Goal: Task Accomplishment & Management: Use online tool/utility

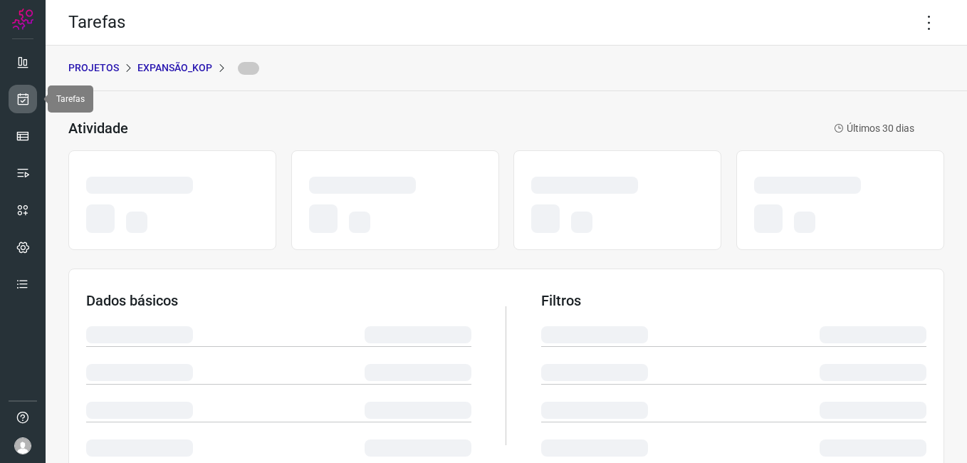
click at [23, 97] on icon at bounding box center [23, 99] width 15 height 14
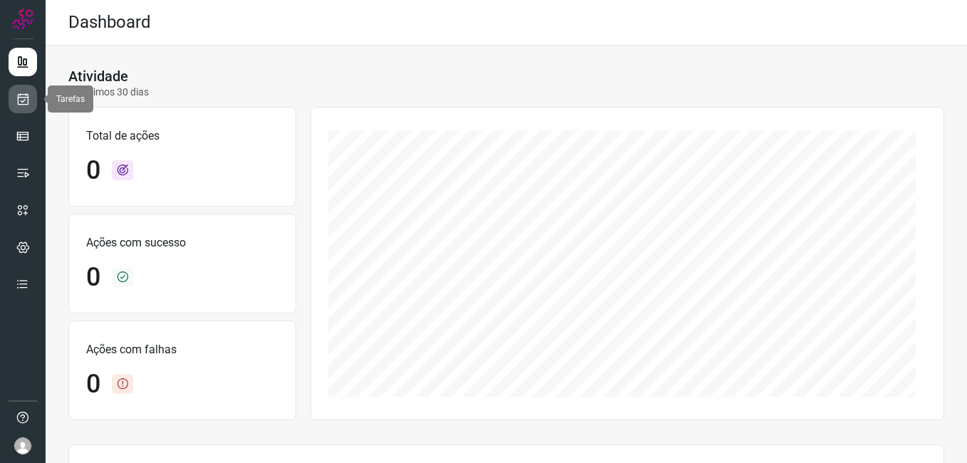
click at [20, 103] on icon at bounding box center [23, 99] width 15 height 14
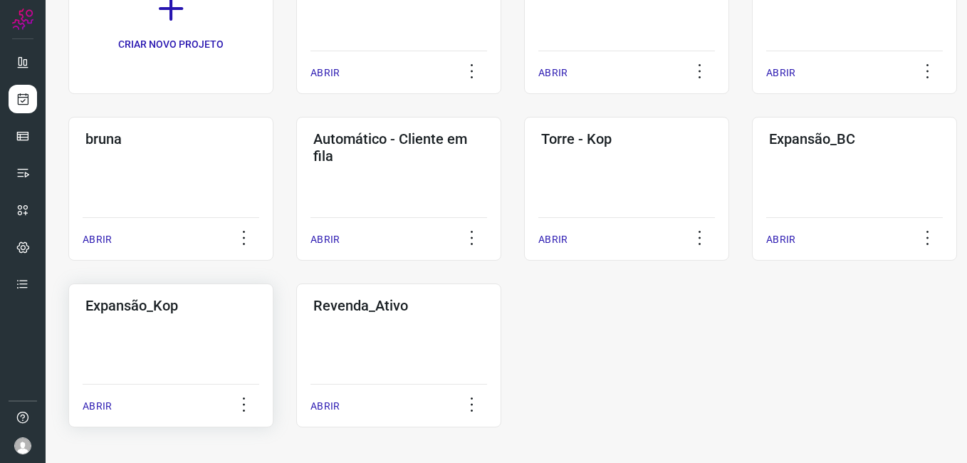
click at [296, 327] on div "Expansão_Kop ABRIR" at bounding box center [398, 355] width 205 height 144
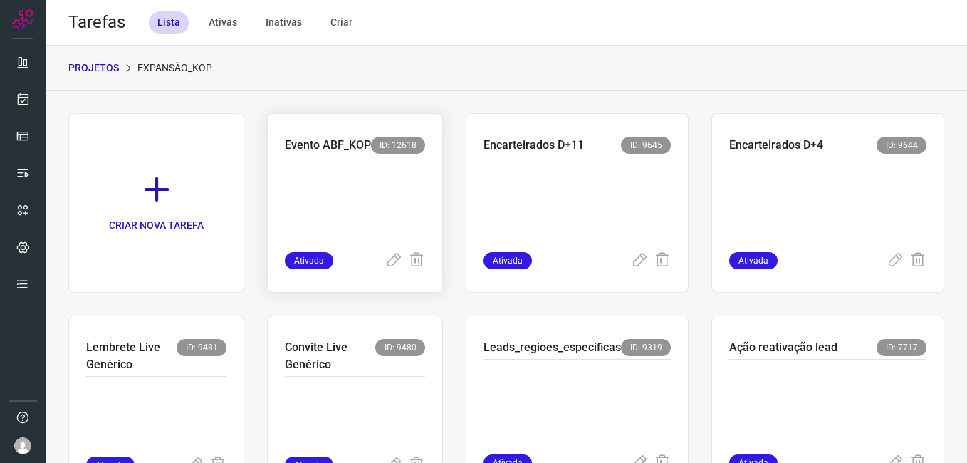
click at [372, 217] on p at bounding box center [355, 201] width 140 height 71
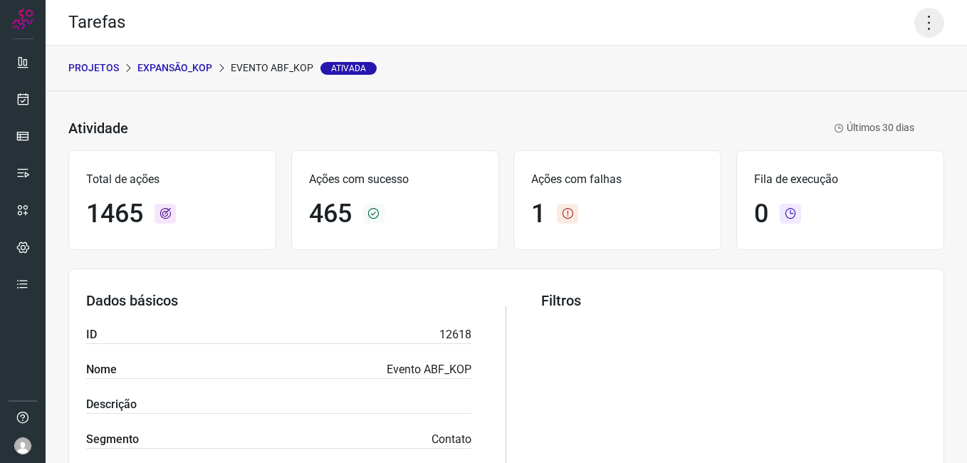
click at [932, 20] on icon at bounding box center [929, 23] width 30 height 30
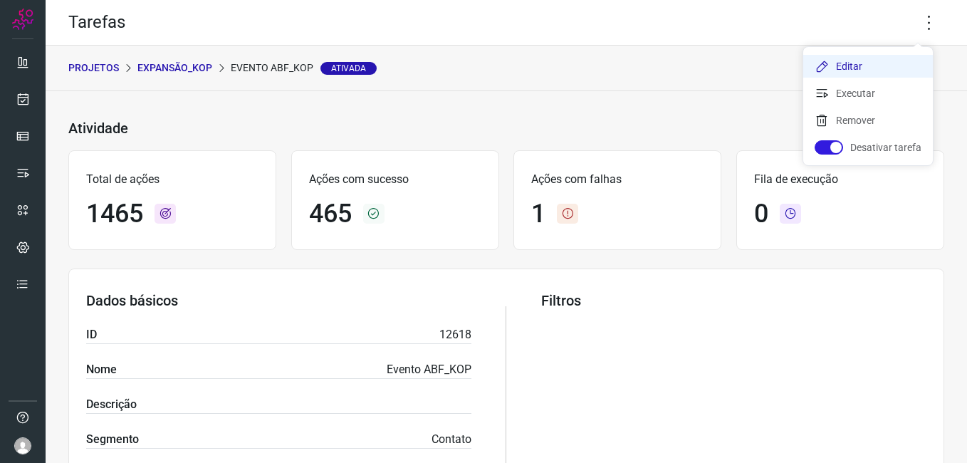
click at [855, 64] on li "Editar" at bounding box center [868, 66] width 130 height 23
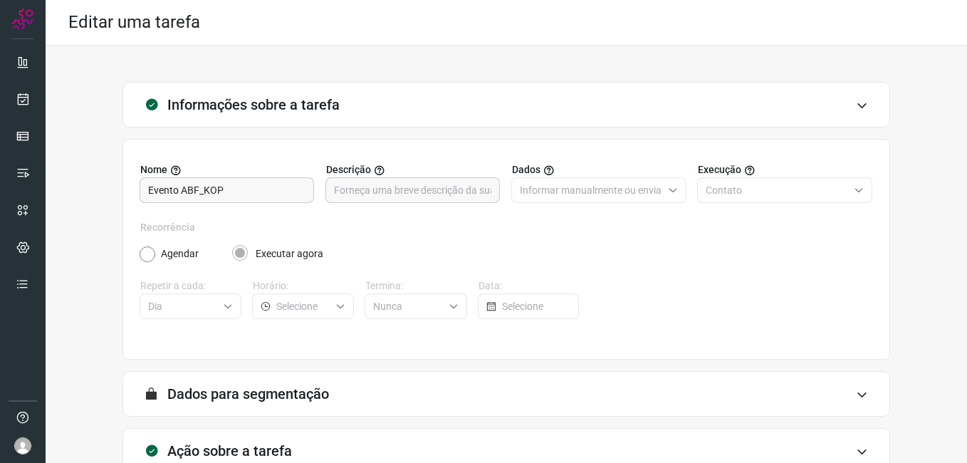
scroll to position [93, 0]
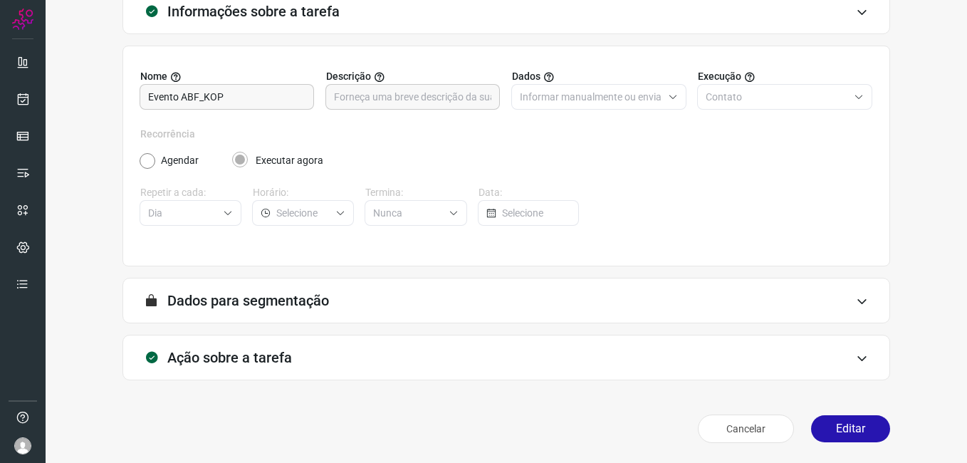
click at [816, 426] on button "Editar" at bounding box center [850, 428] width 79 height 27
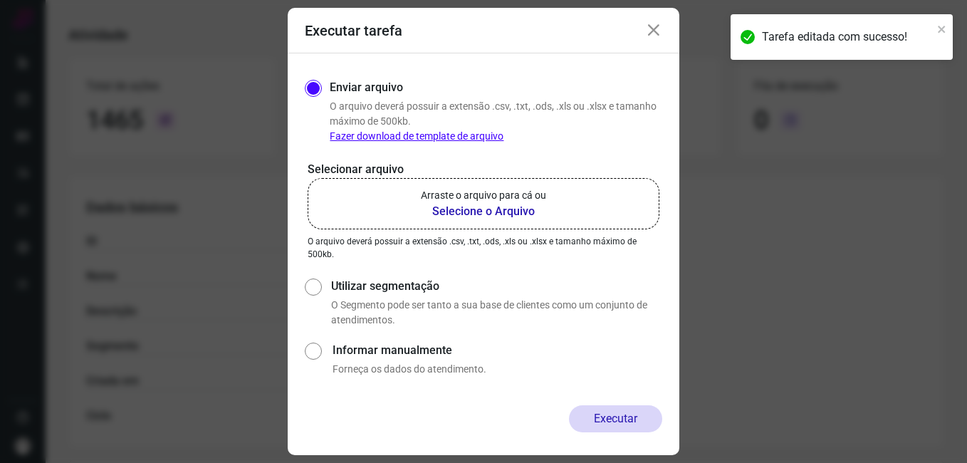
click at [478, 214] on b "Selecione o Arquivo" at bounding box center [483, 211] width 125 height 17
click at [0, 0] on input "Arraste o arquivo para cá ou Selecione o Arquivo" at bounding box center [0, 0] width 0 height 0
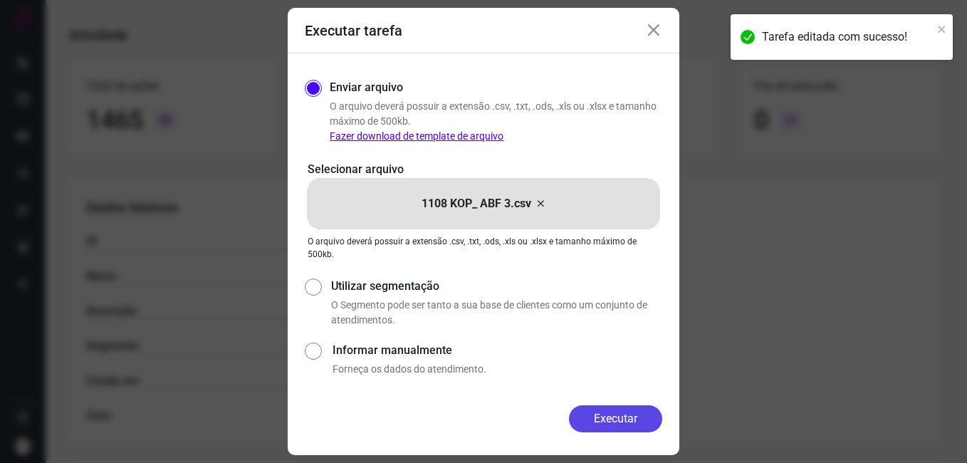
click at [611, 418] on button "Executar" at bounding box center [615, 418] width 93 height 27
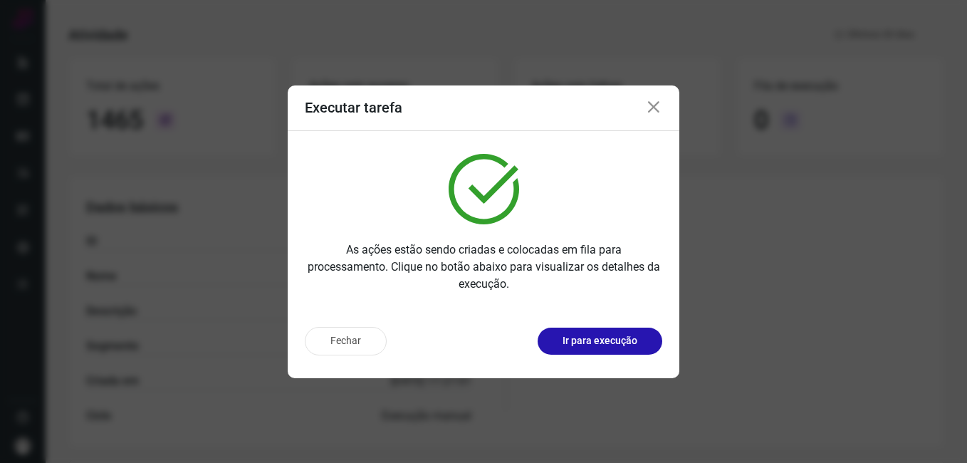
click at [360, 350] on button "Fechar" at bounding box center [346, 341] width 82 height 28
click at [356, 333] on div "ID 12618 Nome Evento ABF_KOP Descrição Segmento Contato Criada em 06/08/2025 17…" at bounding box center [278, 329] width 385 height 192
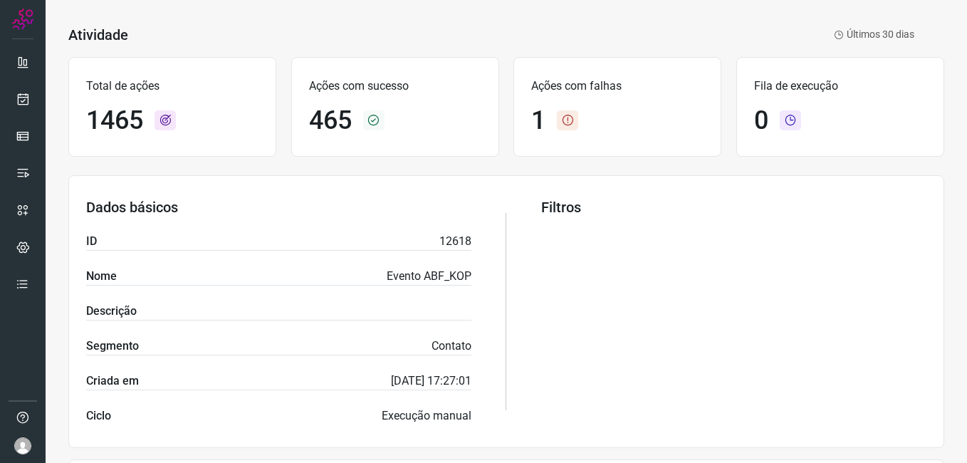
click at [335, 347] on div "Segmento Contato" at bounding box center [278, 347] width 385 height 18
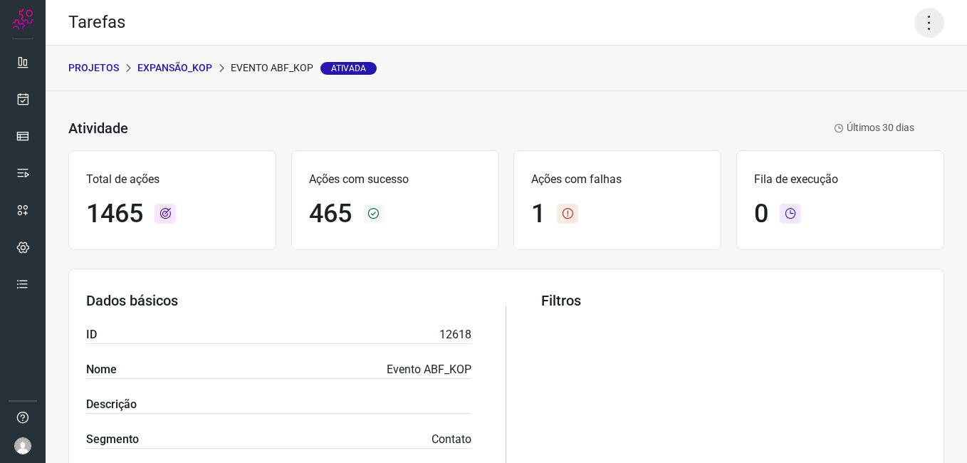
click at [916, 22] on icon at bounding box center [929, 23] width 30 height 30
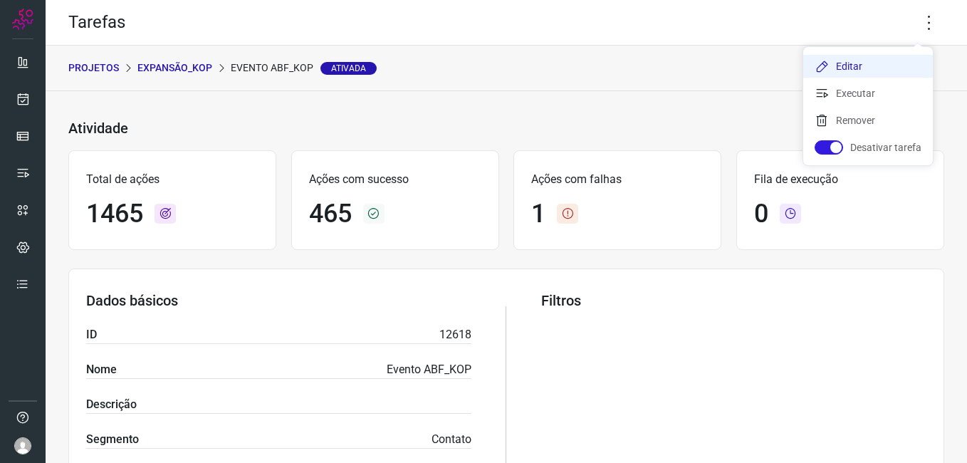
click at [850, 62] on li "Editar" at bounding box center [868, 66] width 130 height 23
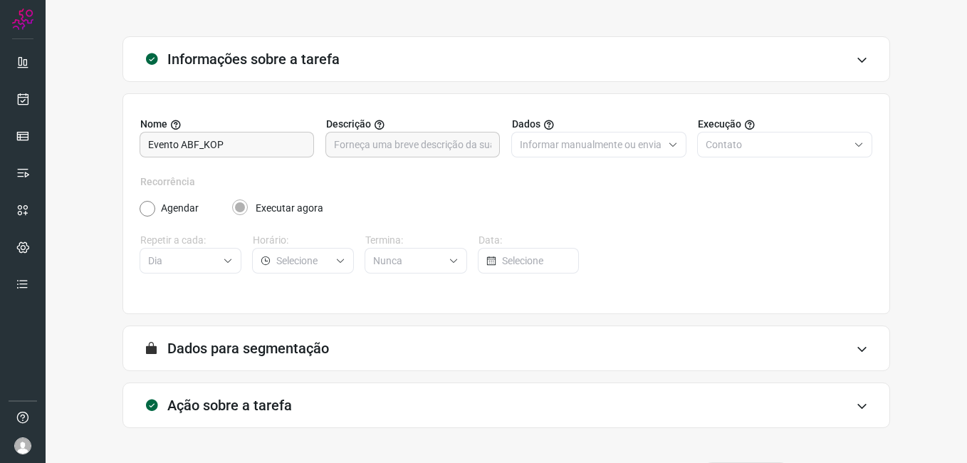
scroll to position [93, 0]
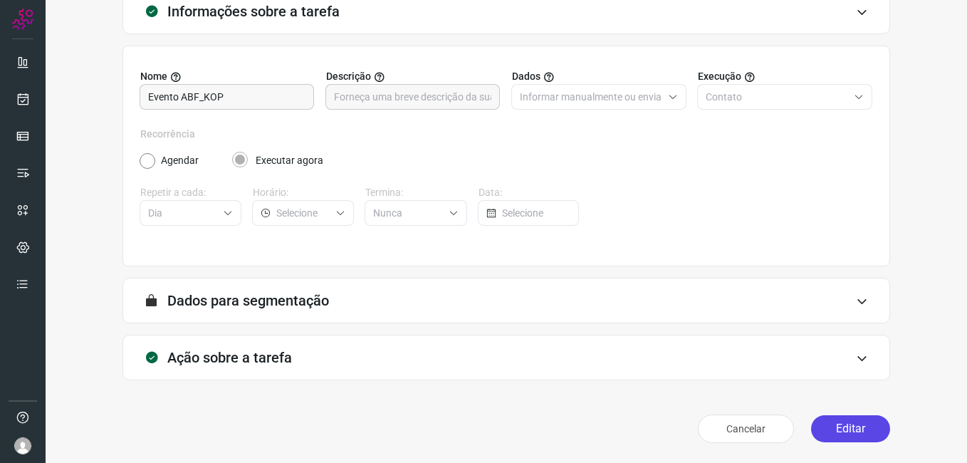
click at [825, 423] on button "Editar" at bounding box center [850, 428] width 79 height 27
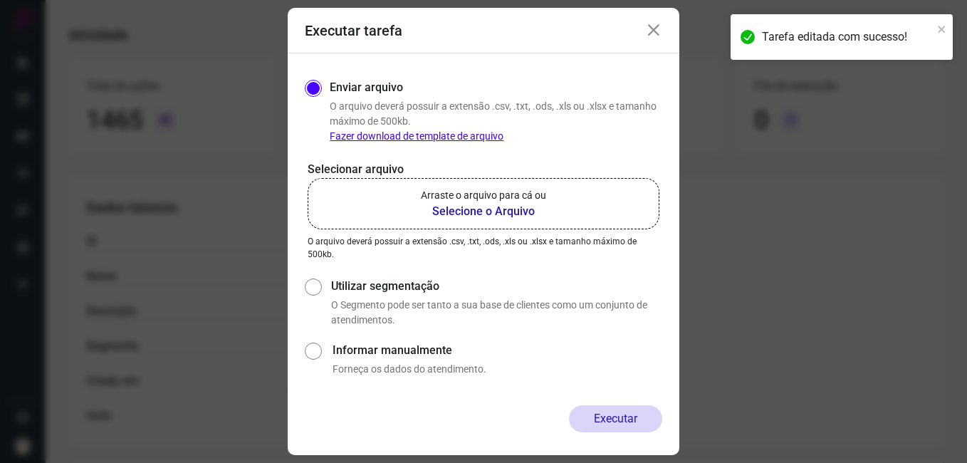
click at [449, 214] on b "Selecione o Arquivo" at bounding box center [483, 211] width 125 height 17
click at [0, 0] on input "Arraste o arquivo para cá ou Selecione o Arquivo" at bounding box center [0, 0] width 0 height 0
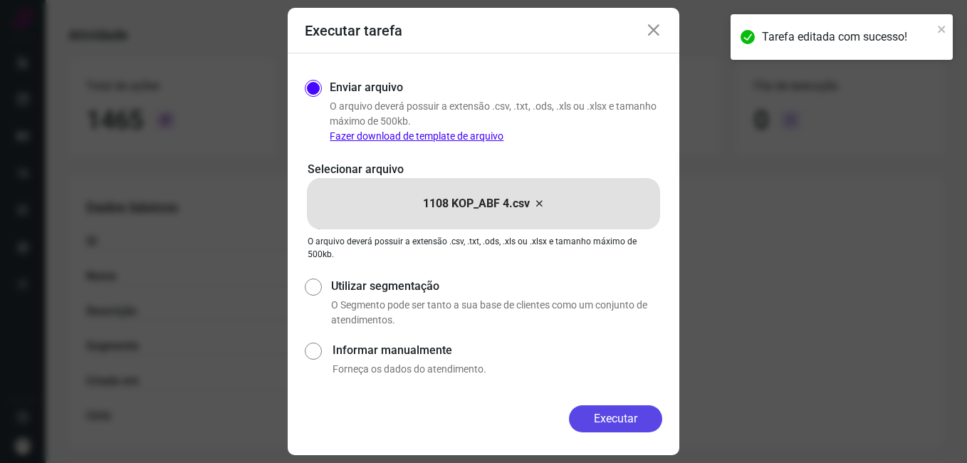
click at [595, 415] on button "Executar" at bounding box center [615, 418] width 93 height 27
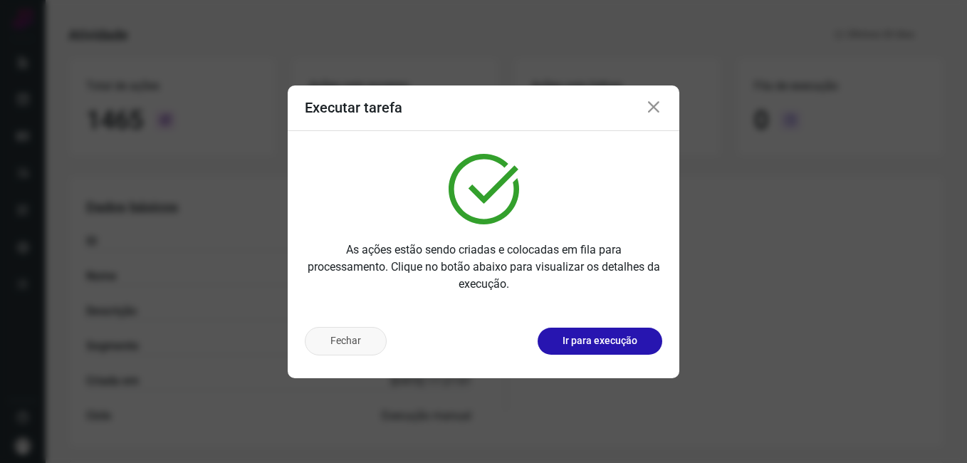
click at [363, 347] on button "Fechar" at bounding box center [346, 341] width 82 height 28
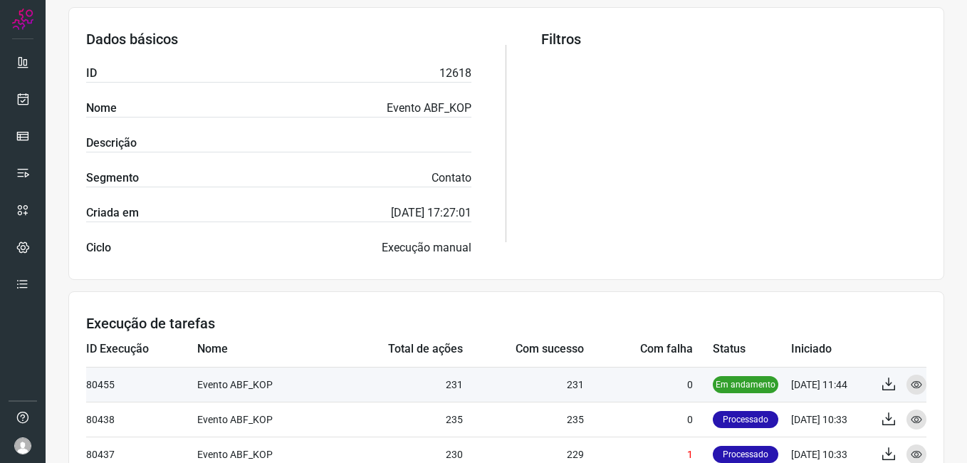
scroll to position [377, 0]
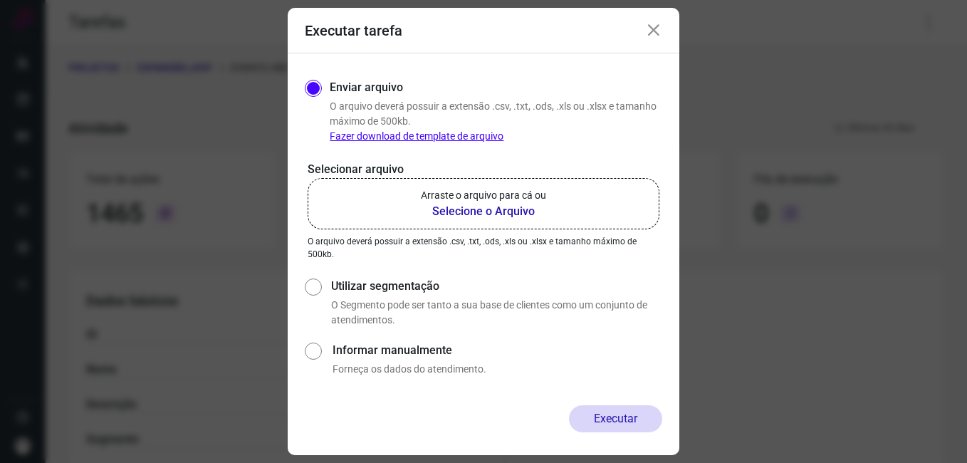
click at [652, 27] on icon at bounding box center [653, 30] width 17 height 17
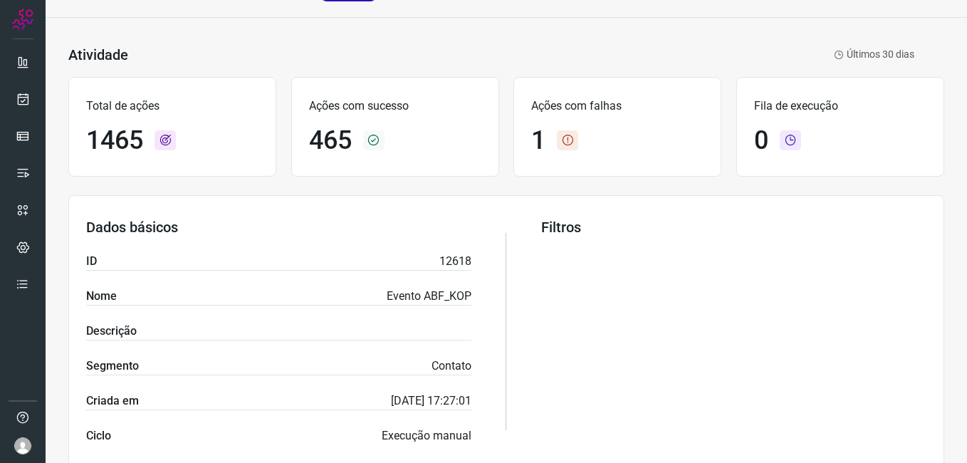
scroll to position [356, 0]
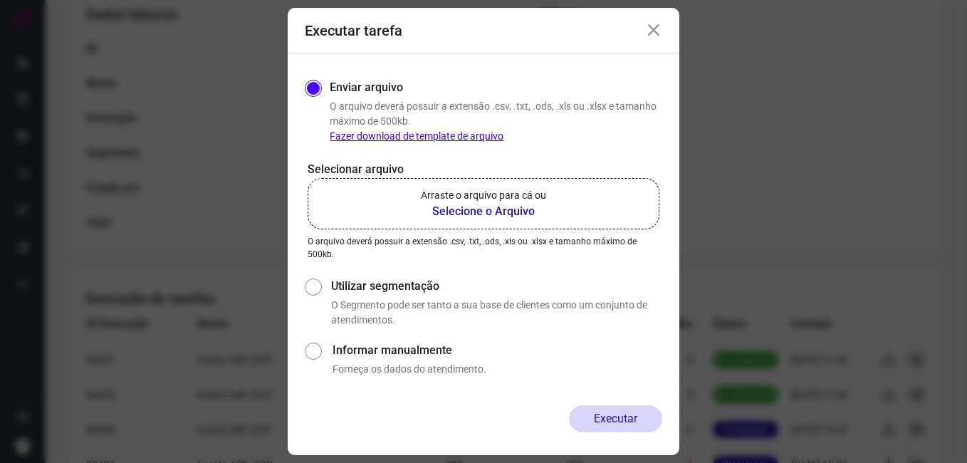
scroll to position [356, 0]
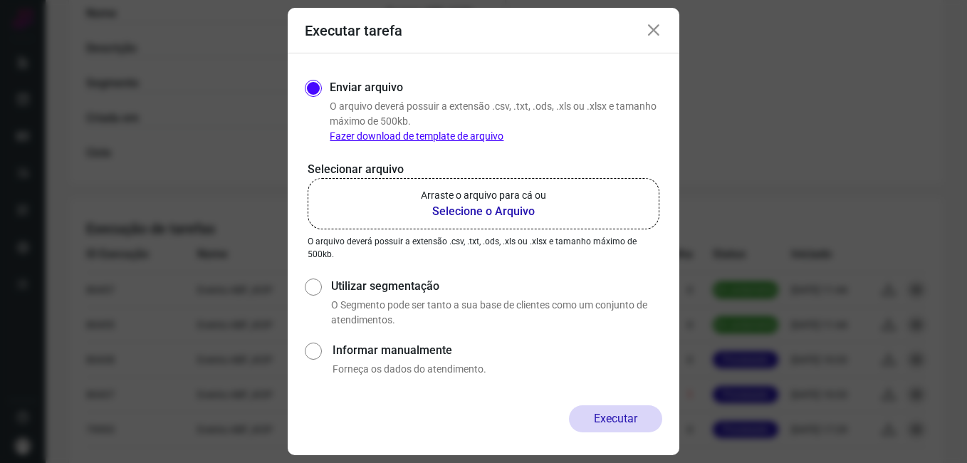
click at [650, 36] on icon at bounding box center [653, 30] width 17 height 17
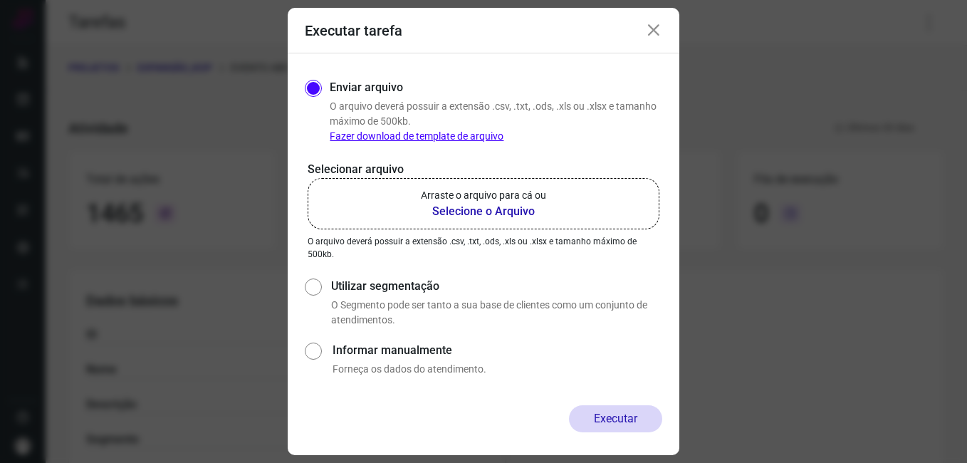
click at [655, 24] on icon at bounding box center [653, 30] width 17 height 17
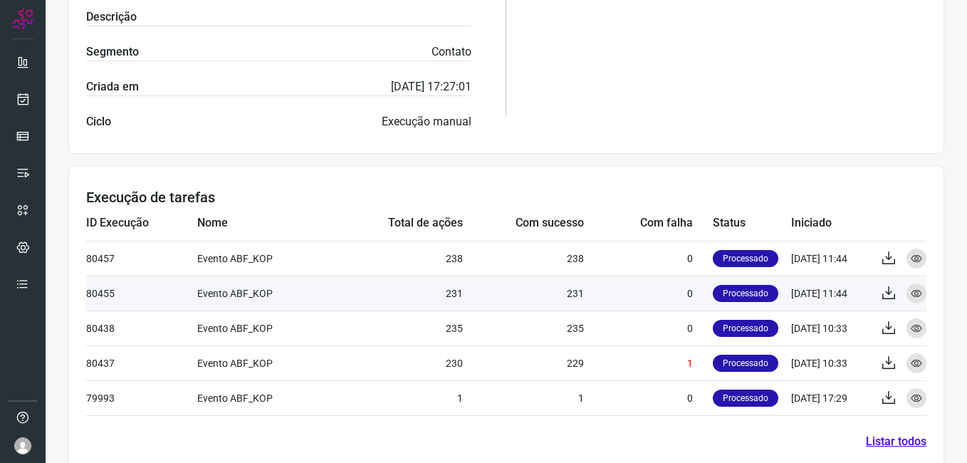
scroll to position [412, 0]
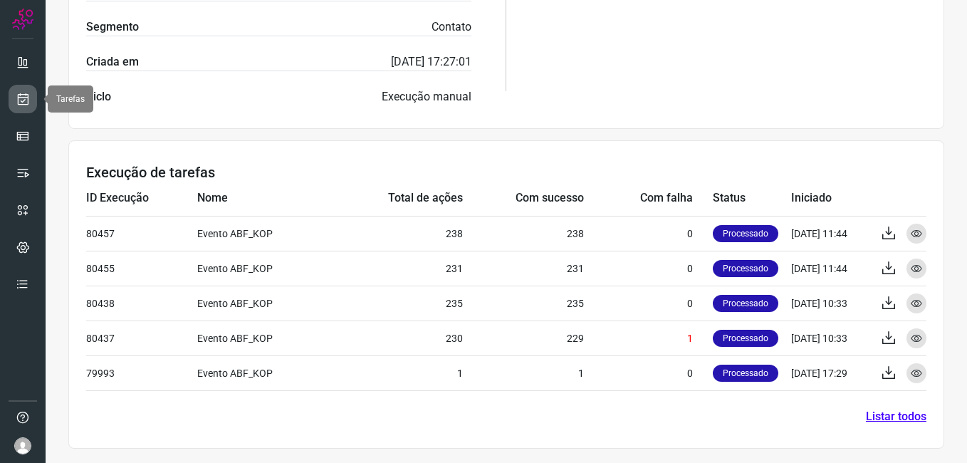
click at [24, 97] on icon at bounding box center [23, 99] width 15 height 14
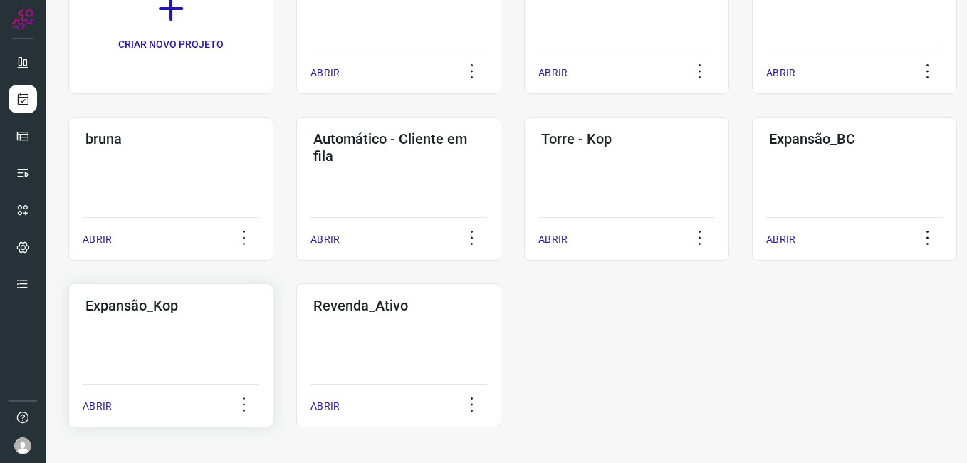
click at [296, 336] on div "Expansão_Kop ABRIR" at bounding box center [398, 355] width 205 height 144
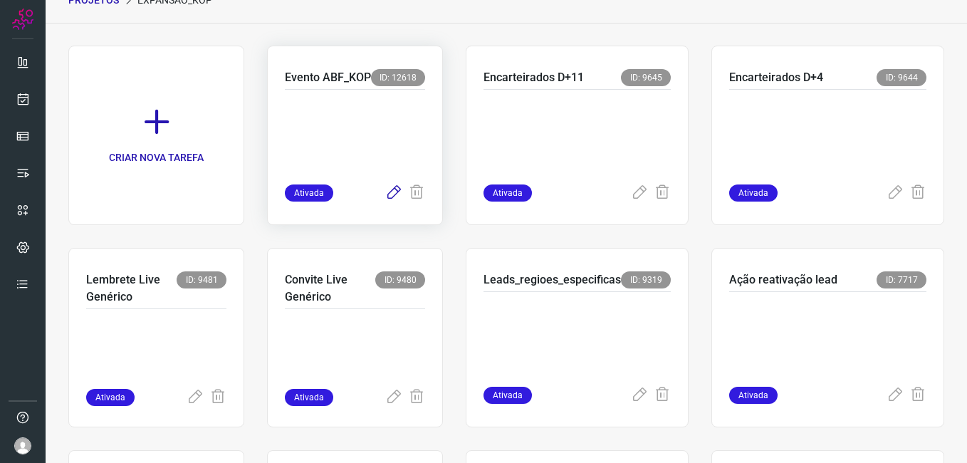
click at [385, 197] on icon at bounding box center [393, 192] width 17 height 17
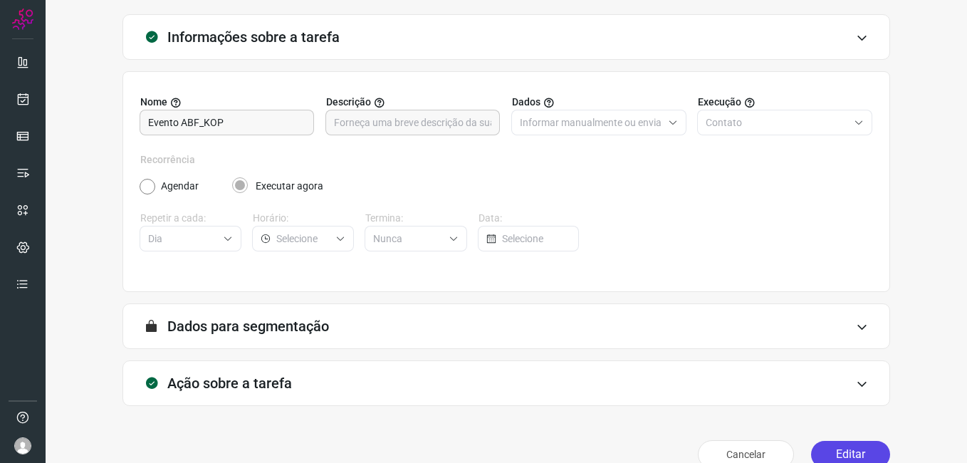
click at [835, 454] on button "Editar" at bounding box center [850, 454] width 79 height 27
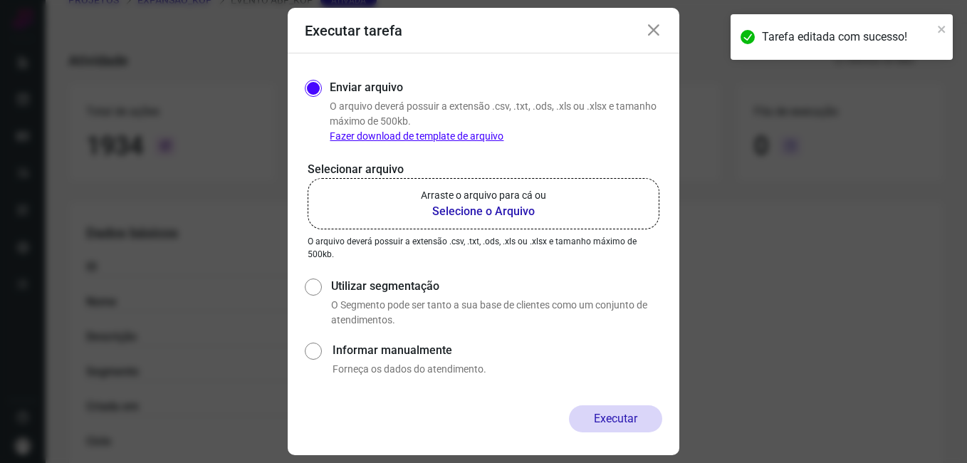
click at [516, 205] on b "Selecione o Arquivo" at bounding box center [483, 211] width 125 height 17
click at [0, 0] on input "Arraste o arquivo para cá ou Selecione o Arquivo" at bounding box center [0, 0] width 0 height 0
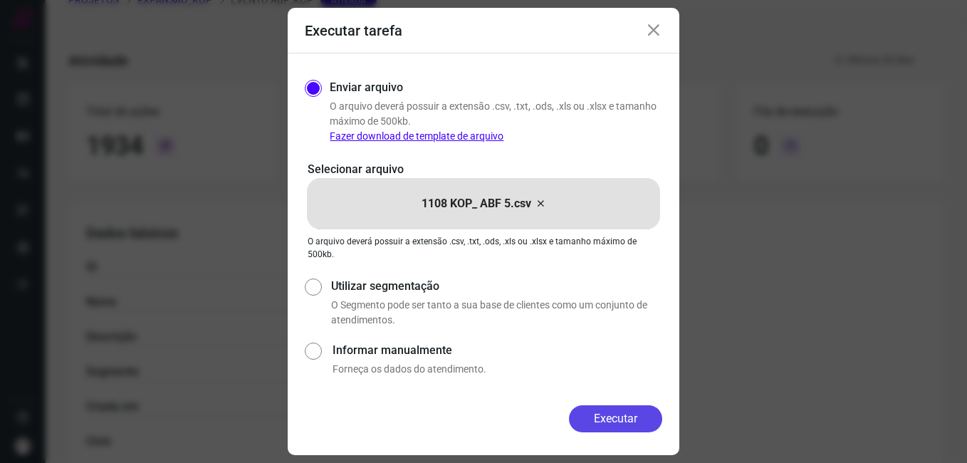
click at [593, 417] on button "Executar" at bounding box center [615, 418] width 93 height 27
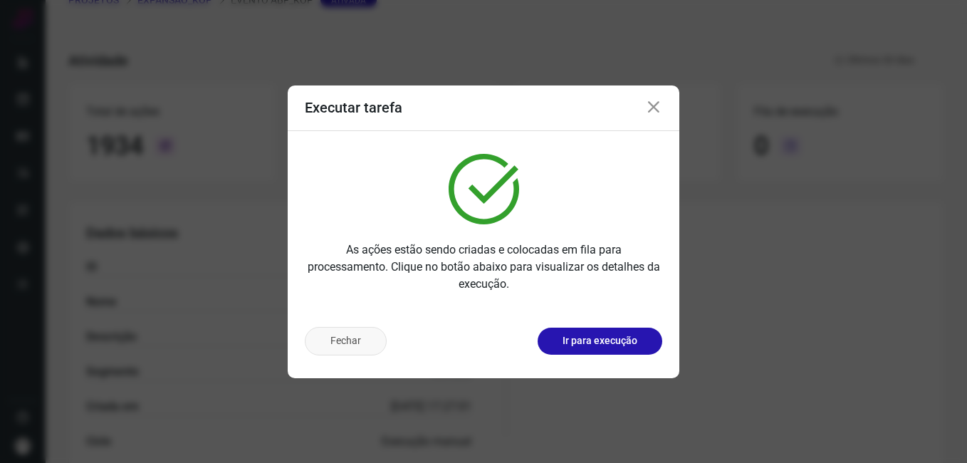
click at [333, 346] on button "Fechar" at bounding box center [346, 341] width 82 height 28
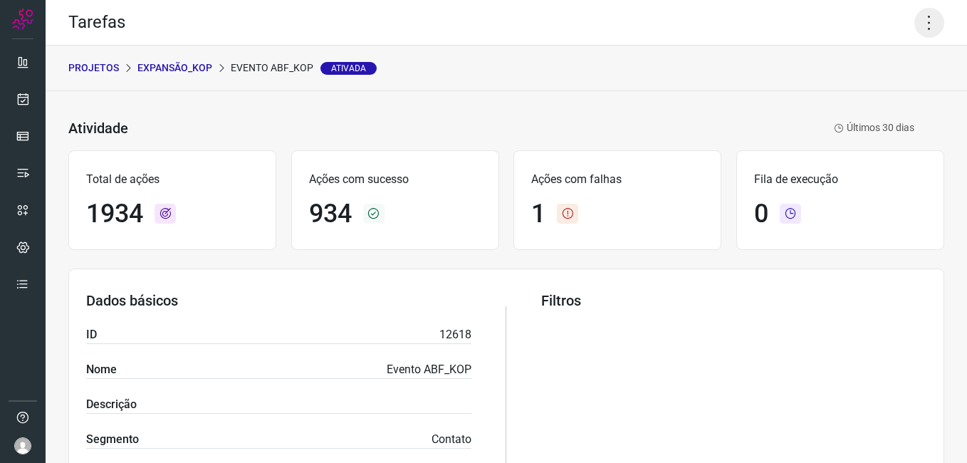
click at [915, 24] on icon at bounding box center [929, 23] width 30 height 30
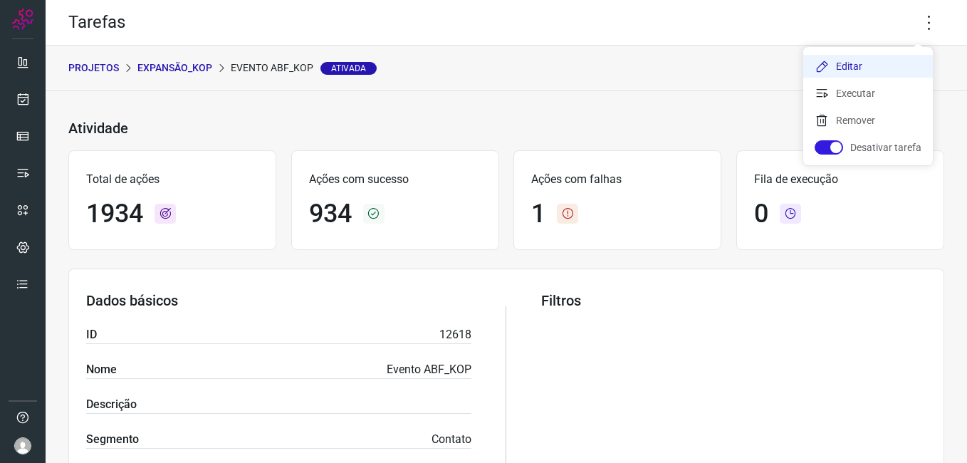
click at [858, 64] on li "Editar" at bounding box center [868, 66] width 130 height 23
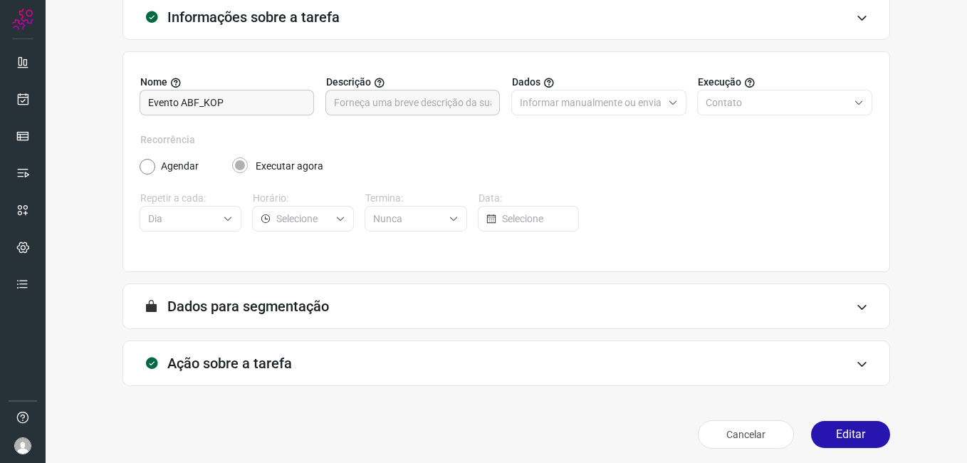
scroll to position [93, 0]
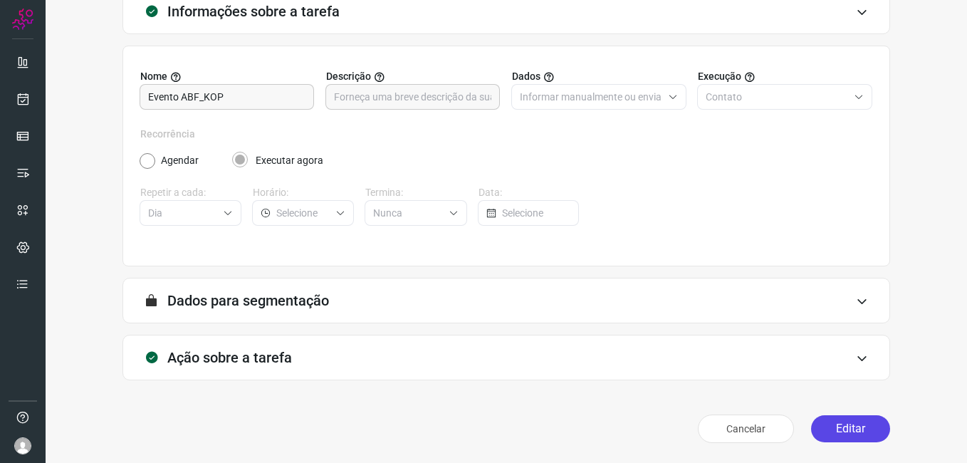
click at [827, 419] on button "Editar" at bounding box center [850, 428] width 79 height 27
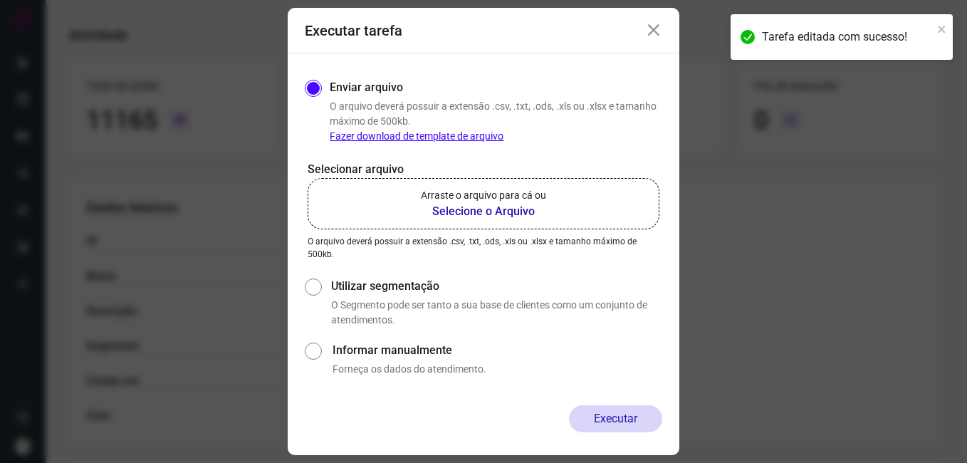
click at [466, 217] on b "Selecione o Arquivo" at bounding box center [483, 211] width 125 height 17
click at [0, 0] on input "Arraste o arquivo para cá ou Selecione o Arquivo" at bounding box center [0, 0] width 0 height 0
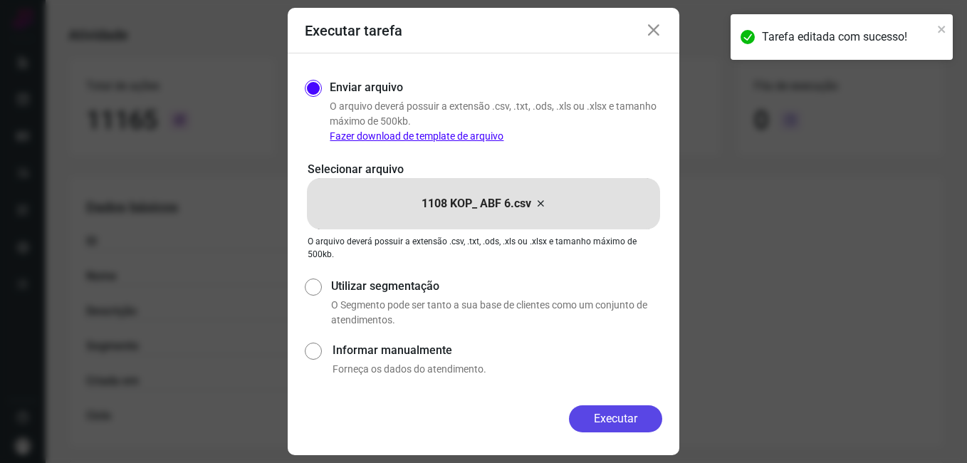
click at [588, 415] on button "Executar" at bounding box center [615, 418] width 93 height 27
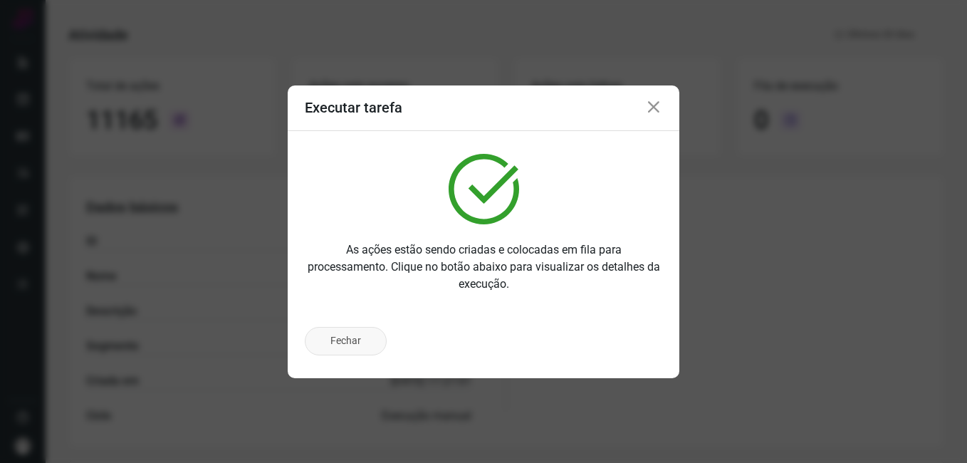
click at [345, 335] on button "Fechar" at bounding box center [346, 341] width 82 height 28
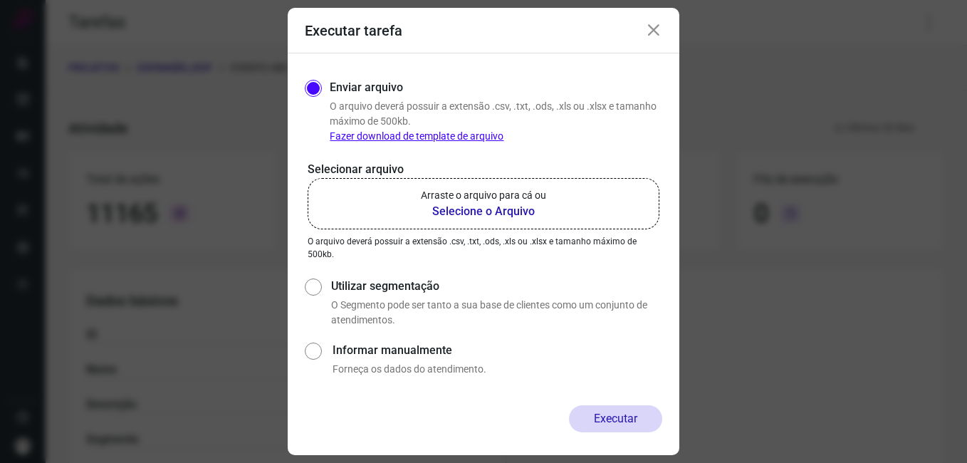
drag, startPoint x: 637, startPoint y: 23, endPoint x: 652, endPoint y: 28, distance: 15.1
click at [642, 25] on div "Executar tarefa" at bounding box center [484, 31] width 392 height 46
drag, startPoint x: 652, startPoint y: 28, endPoint x: 647, endPoint y: 129, distance: 100.5
click at [653, 28] on icon at bounding box center [653, 30] width 17 height 17
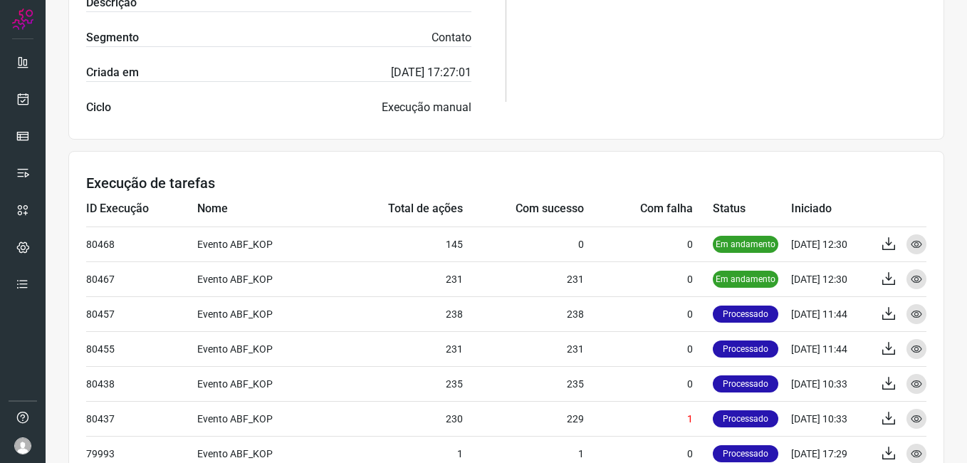
scroll to position [427, 0]
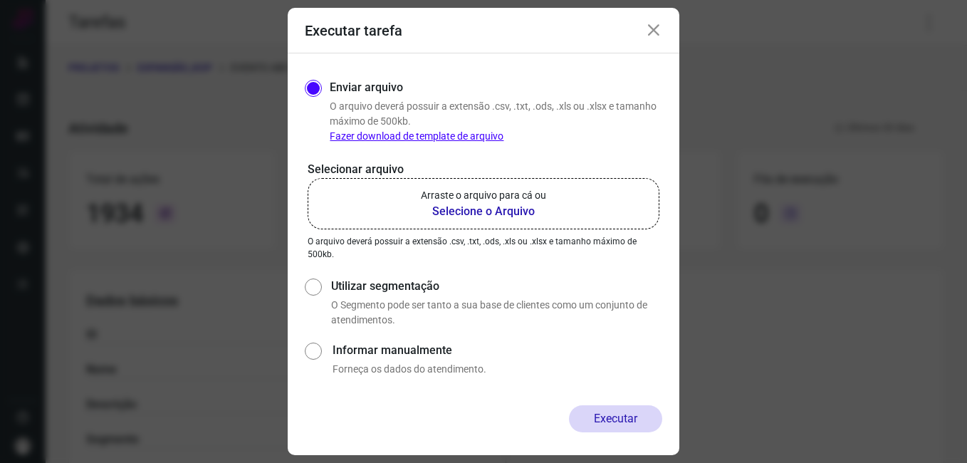
click at [656, 30] on icon at bounding box center [653, 30] width 17 height 17
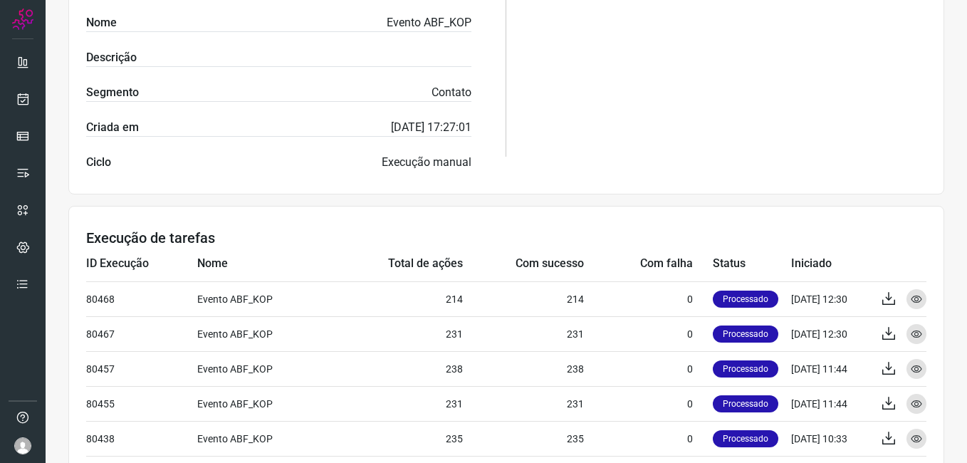
scroll to position [356, 0]
